Goal: Task Accomplishment & Management: Use online tool/utility

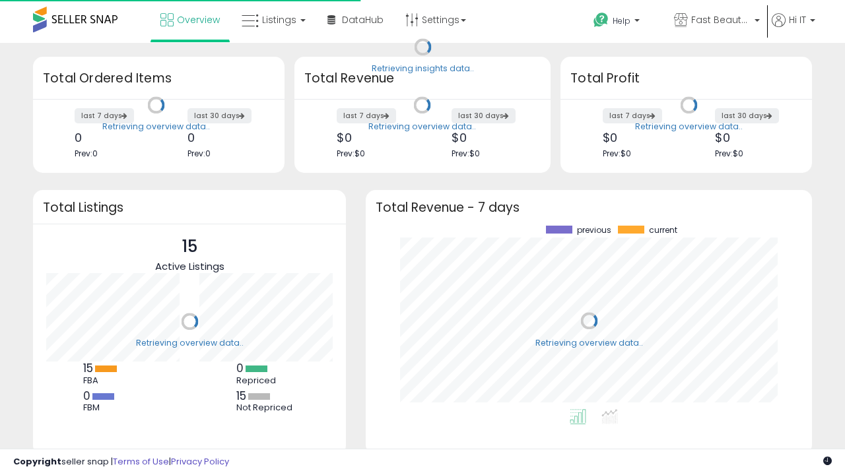
scroll to position [183, 420]
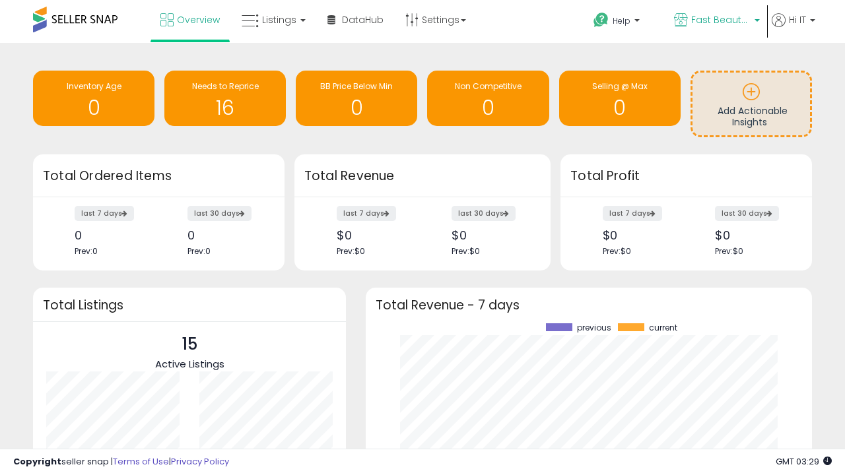
click at [715, 21] on span "Fast Beauty ([GEOGRAPHIC_DATA])" at bounding box center [720, 19] width 59 height 13
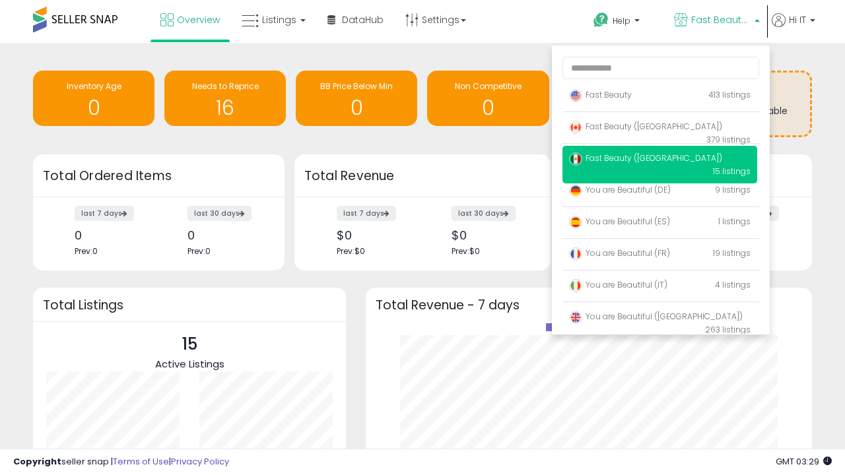
click at [659, 287] on span "You are Beautiful (IT)" at bounding box center [618, 284] width 98 height 11
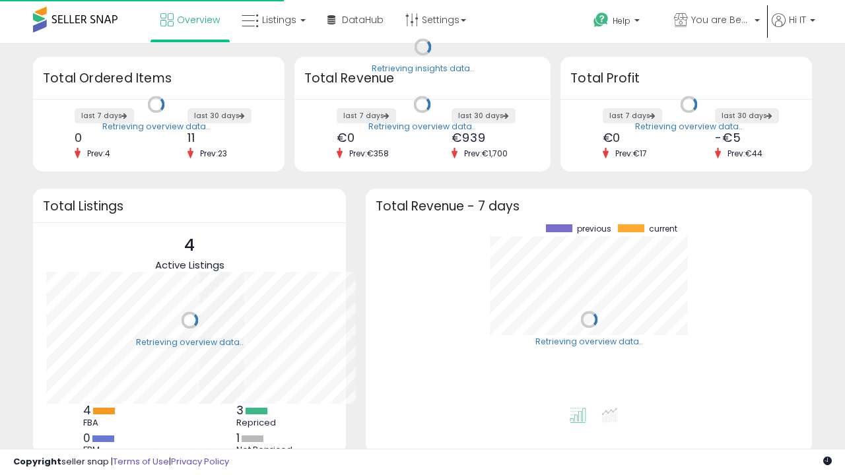
scroll to position [183, 420]
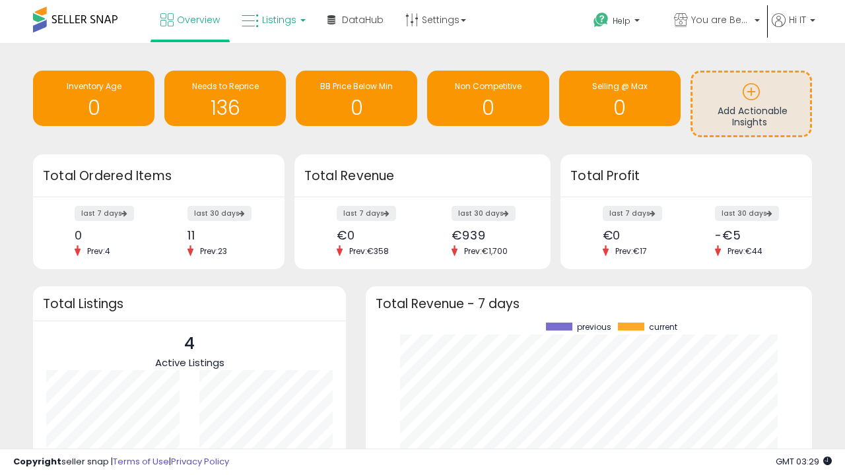
click at [272, 20] on span "Listings" at bounding box center [279, 19] width 34 height 13
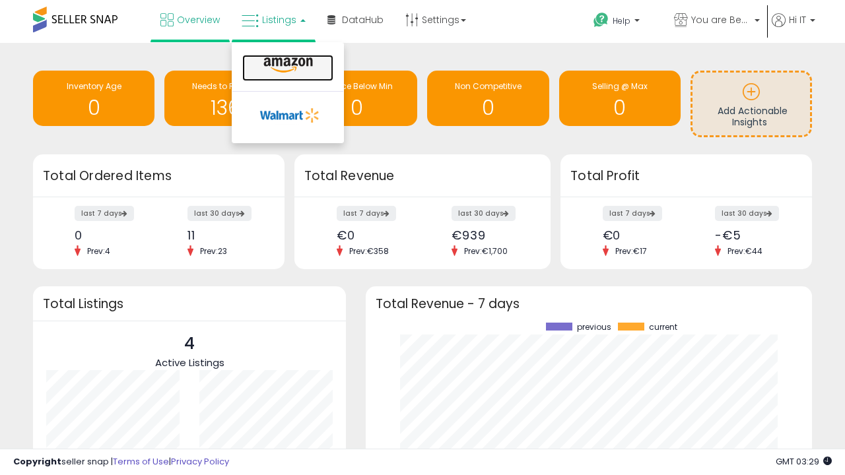
click at [286, 65] on icon at bounding box center [287, 65] width 57 height 17
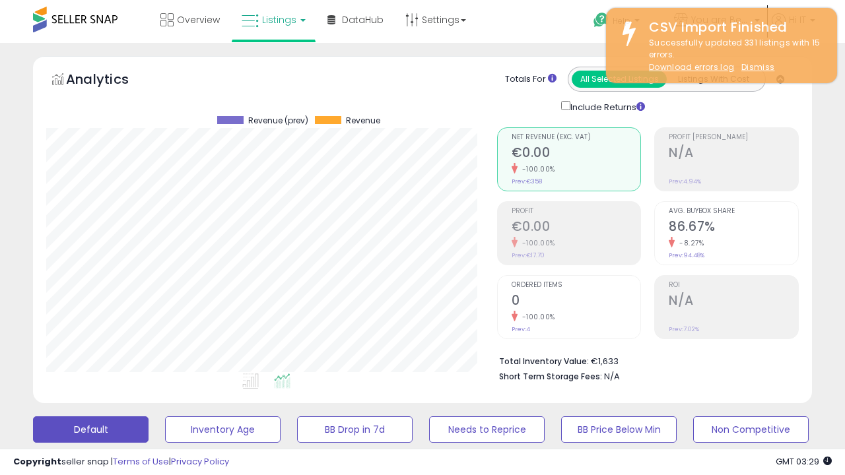
scroll to position [271, 450]
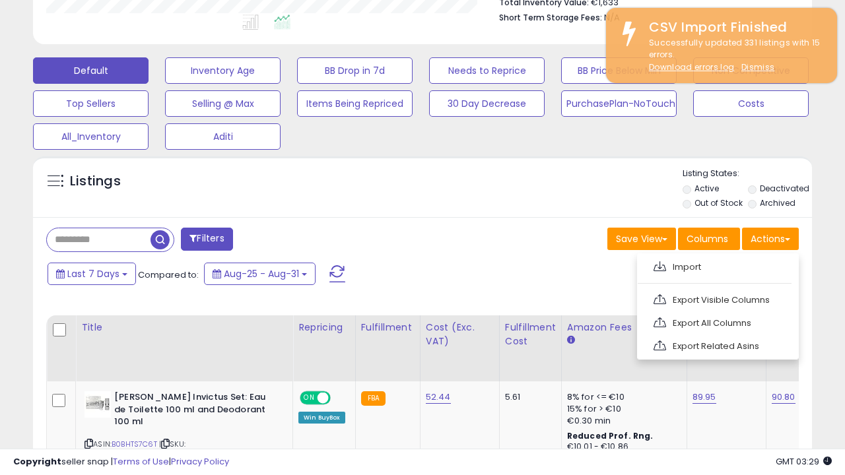
click at [659, 265] on span at bounding box center [659, 266] width 13 height 10
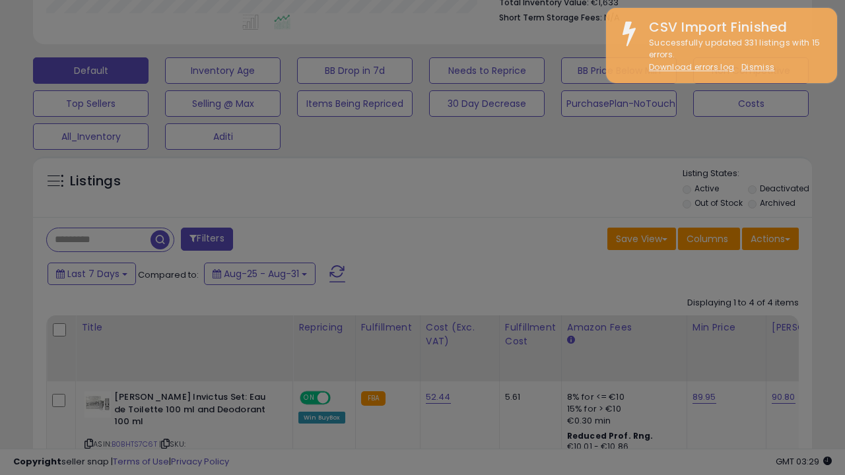
type input "**********"
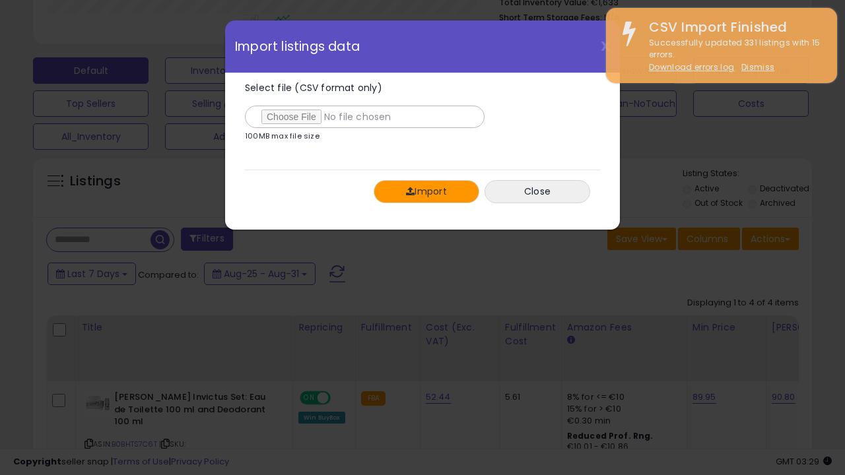
click at [426, 191] on button "Import" at bounding box center [426, 191] width 106 height 23
